Goal: Book appointment/travel/reservation

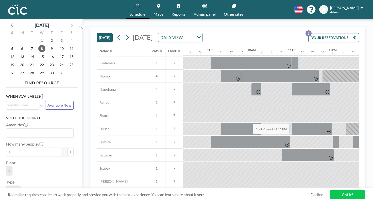
scroll to position [243, 338]
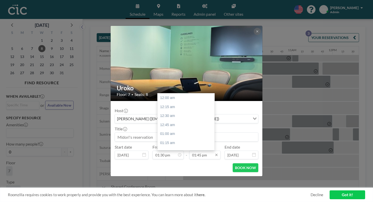
scroll to position [446, 0]
click at [200, 163] on div "02:15 pm" at bounding box center [186, 167] width 57 height 9
type input "02:15 pm"
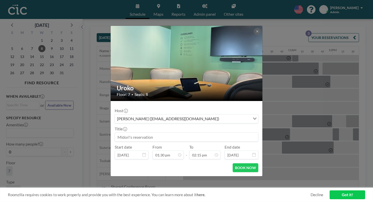
scroll to position [0, 0]
click at [167, 133] on input at bounding box center [186, 137] width 143 height 9
drag, startPoint x: 167, startPoint y: 130, endPoint x: 203, endPoint y: 143, distance: 38.3
click at [200, 142] on div "Host [PERSON_NAME] ([EMAIL_ADDRESS][DOMAIN_NAME]) Loading... Title Start date […" at bounding box center [187, 132] width 144 height 54
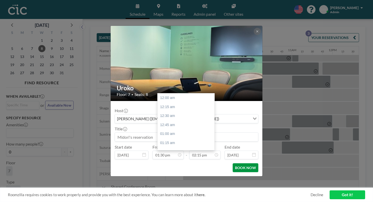
scroll to position [462, 0]
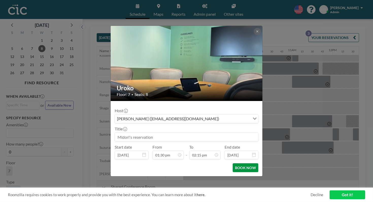
click at [242, 164] on button "BOOK NOW" at bounding box center [246, 168] width 26 height 9
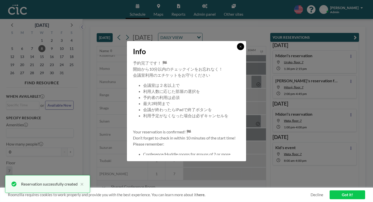
click at [237, 50] on button at bounding box center [240, 46] width 7 height 7
